Goal: Check status: Check status

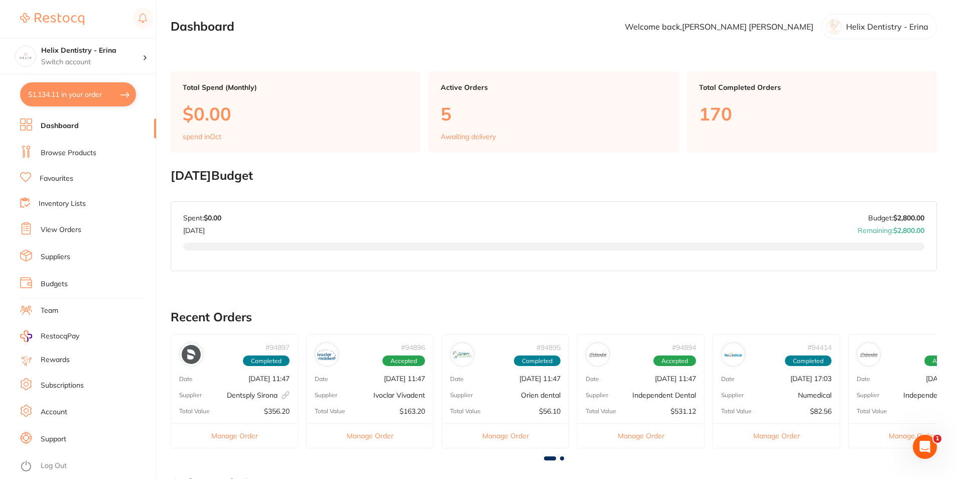
click at [70, 229] on link "View Orders" at bounding box center [61, 230] width 41 height 10
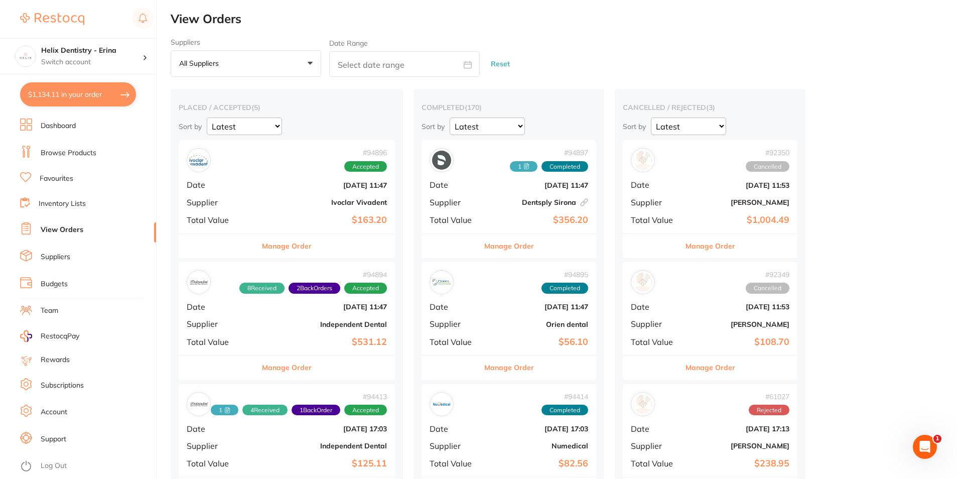
click at [280, 248] on button "Manage Order" at bounding box center [287, 246] width 50 height 24
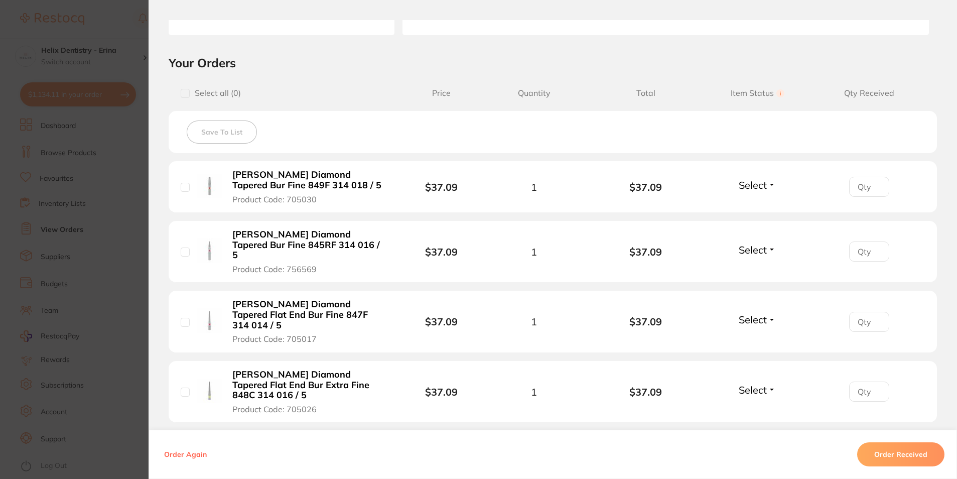
scroll to position [251, 0]
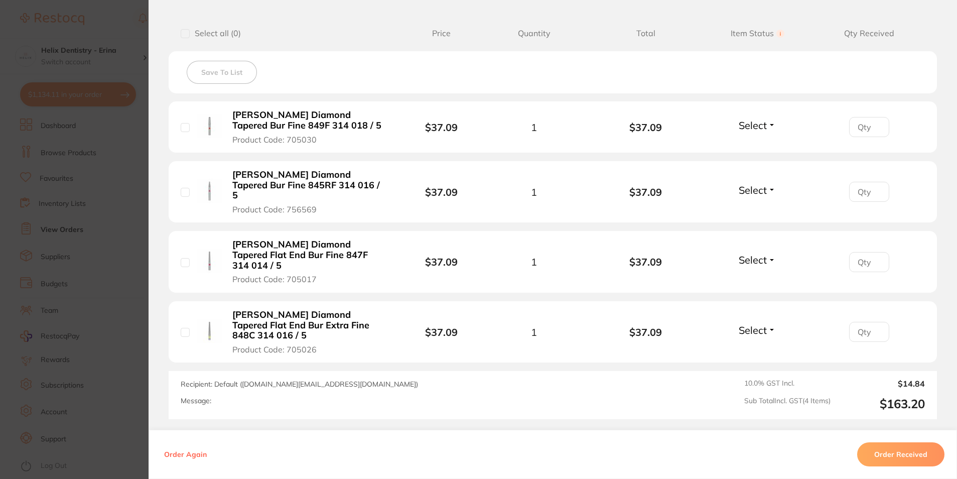
click at [98, 219] on section "Order ID: Restocq- 94896 Order Information Accepted Order Order Date [DATE] 11:…" at bounding box center [478, 239] width 957 height 479
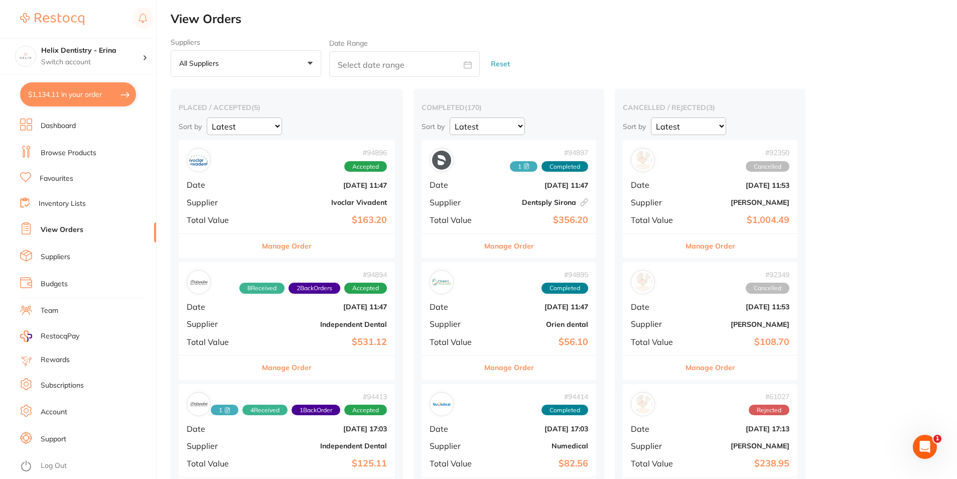
click at [287, 368] on button "Manage Order" at bounding box center [287, 367] width 50 height 24
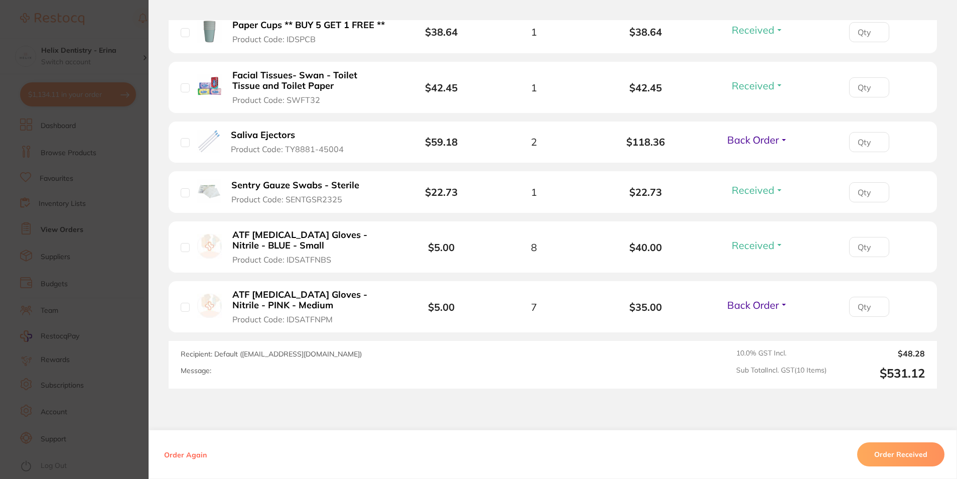
scroll to position [764, 0]
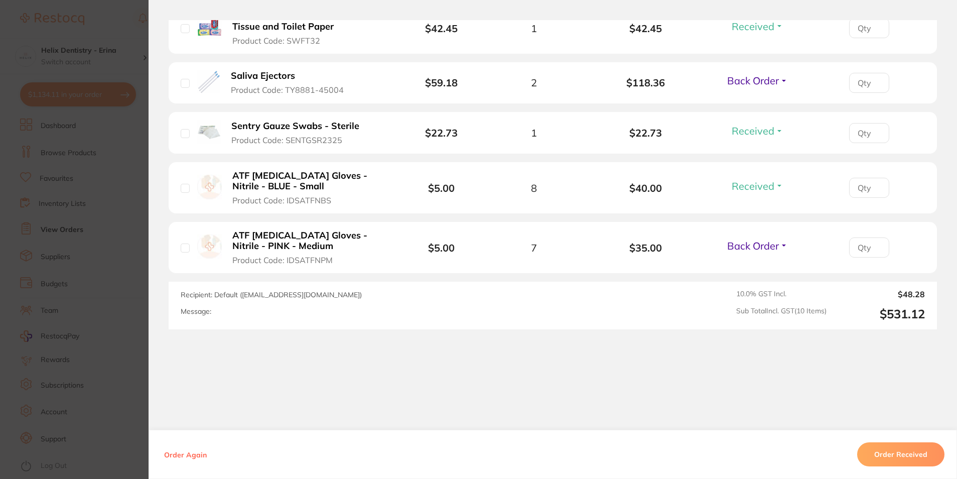
click at [113, 365] on section "Order ID: Restocq- 94894 Order Information 8 Received 2 Back Orders Accepted Or…" at bounding box center [478, 239] width 957 height 479
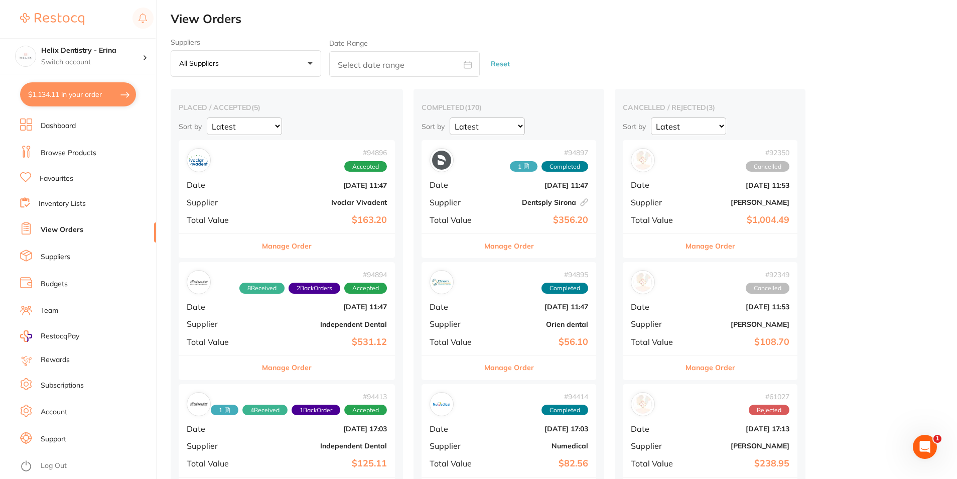
scroll to position [100, 0]
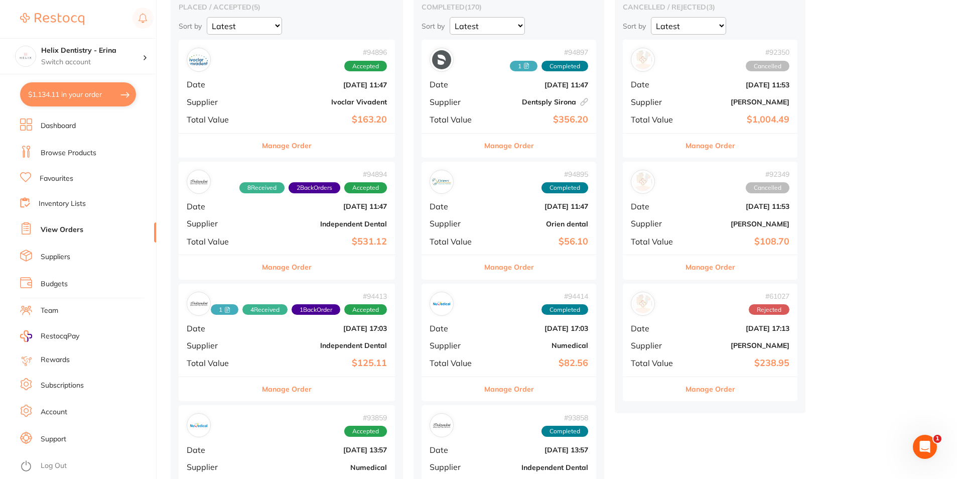
click at [510, 146] on button "Manage Order" at bounding box center [509, 145] width 50 height 24
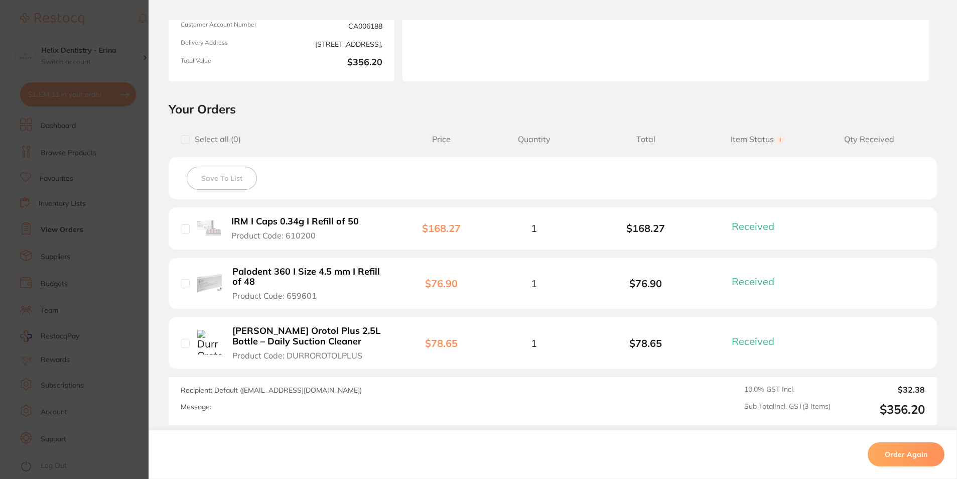
scroll to position [151, 0]
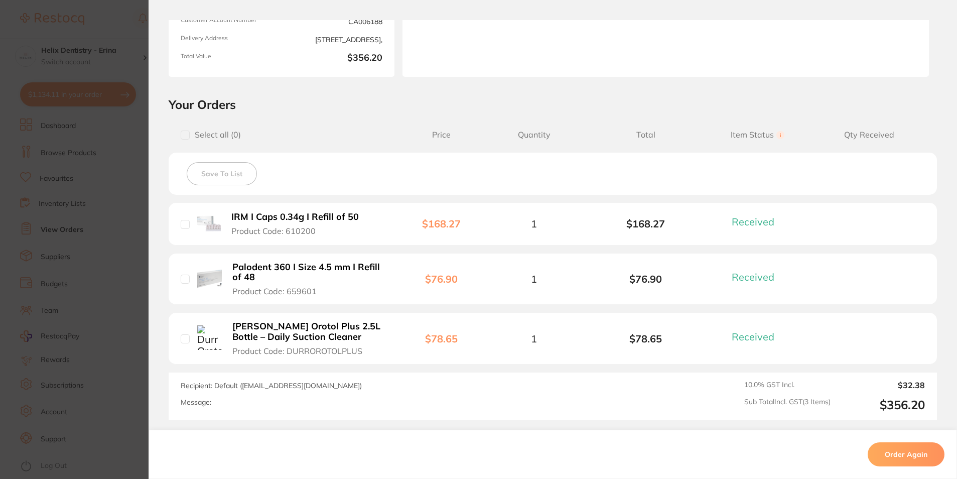
click at [151, 276] on section "Your Orders Select all ( 0 ) Price Quantity Total Item Status You can use this …" at bounding box center [553, 258] width 808 height 323
click at [134, 274] on section "Order ID: Restocq- 94897 Linked Order Order Information 3 Received Completed Or…" at bounding box center [478, 239] width 957 height 479
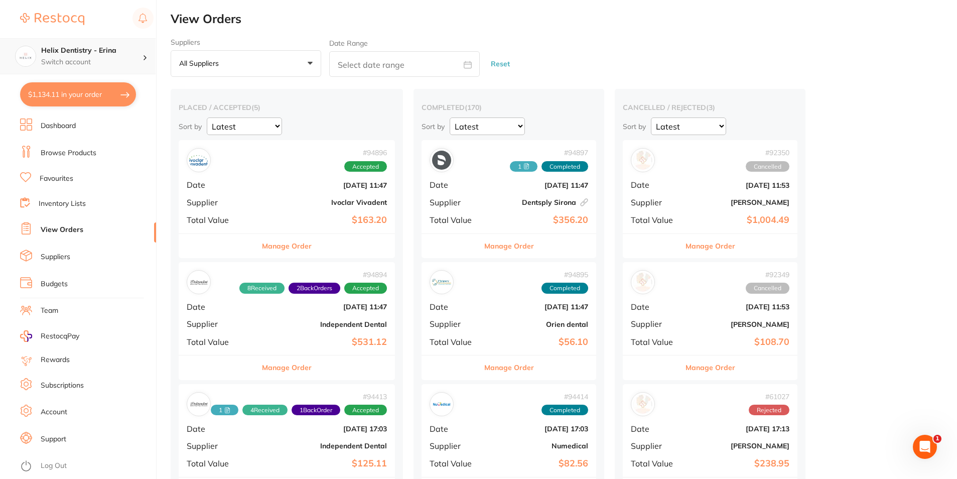
click at [135, 70] on div "Helix Dentistry - Erina Switch account" at bounding box center [78, 56] width 156 height 36
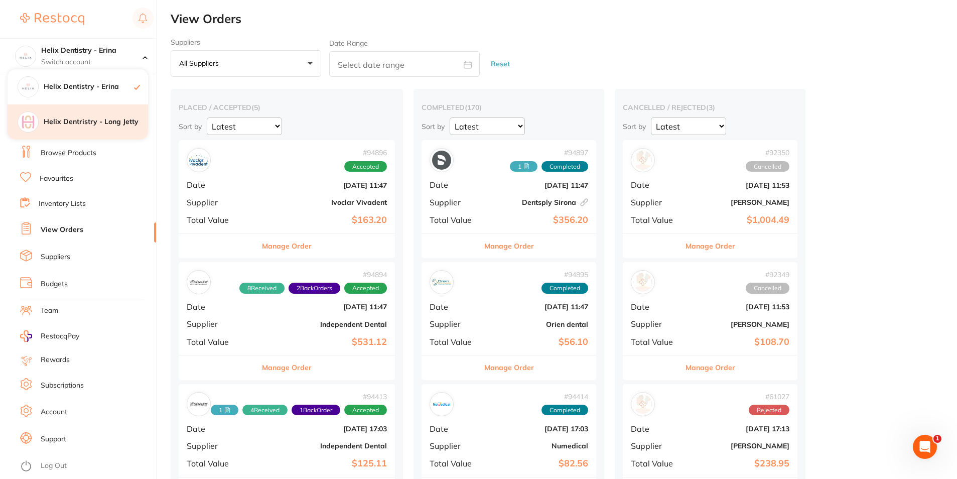
click at [114, 124] on h4 "Helix Dentristry - Long Jetty" at bounding box center [96, 122] width 104 height 10
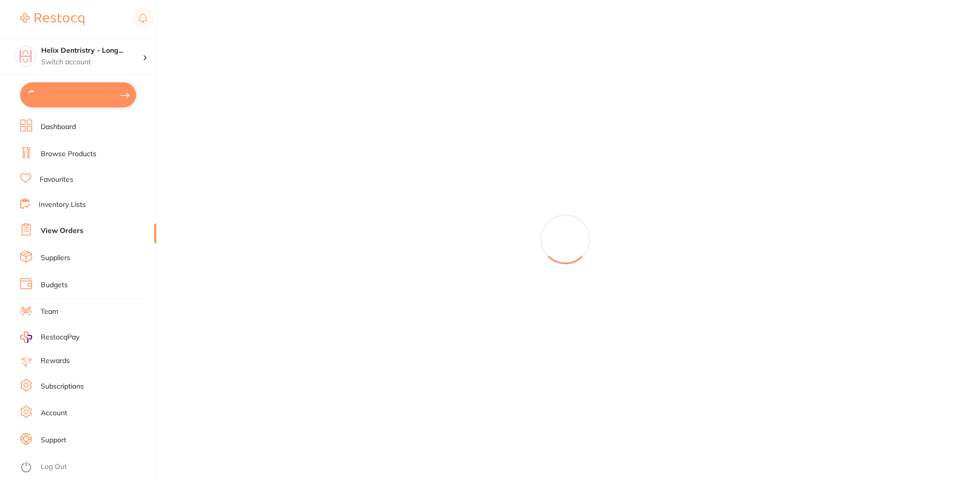
type input "8"
